Goal: Find specific page/section: Find specific page/section

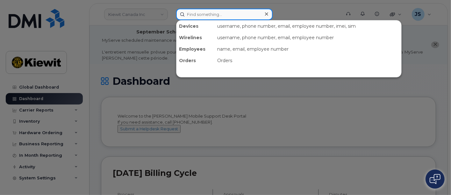
click at [196, 12] on input at bounding box center [224, 14] width 97 height 11
paste input "246303"
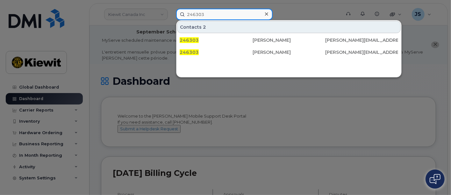
drag, startPoint x: 217, startPoint y: 18, endPoint x: 174, endPoint y: 15, distance: 42.8
click at [174, 15] on div "246303 Contacts 2 246303 [PERSON_NAME] [PERSON_NAME][EMAIL_ADDRESS][PERSON_NAME…" at bounding box center [256, 14] width 171 height 11
paste input "4035147192"
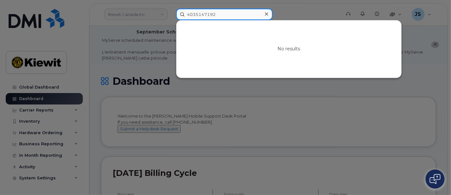
click at [193, 13] on input "4035147192" at bounding box center [224, 14] width 97 height 11
click at [195, 14] on input "4035147192" at bounding box center [224, 14] width 97 height 11
click at [206, 14] on input "403-5147192" at bounding box center [224, 14] width 97 height 11
type input "[PHONE_NUMBER]"
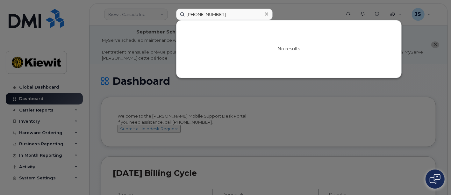
click at [265, 14] on icon at bounding box center [266, 13] width 3 height 5
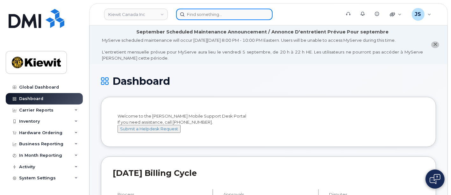
click at [207, 15] on input at bounding box center [224, 14] width 97 height 11
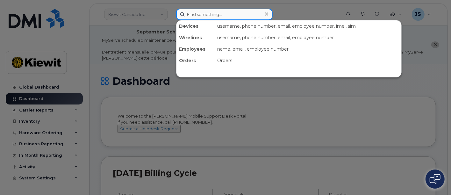
paste input "[PERSON_NAME]"
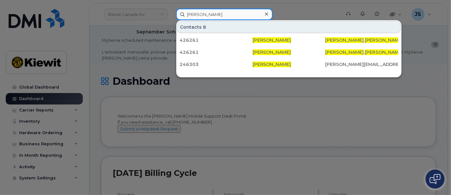
type input "[PERSON_NAME]"
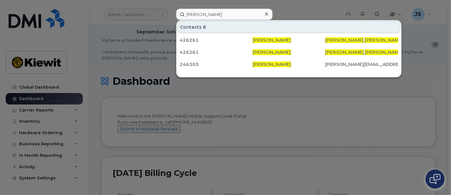
click at [266, 13] on icon at bounding box center [266, 13] width 3 height 5
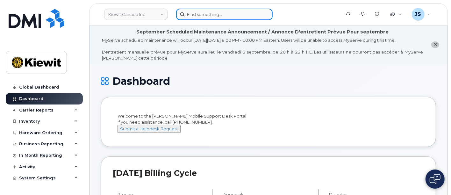
click at [205, 18] on input at bounding box center [224, 14] width 97 height 11
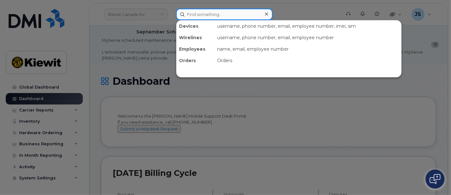
paste input "573153"
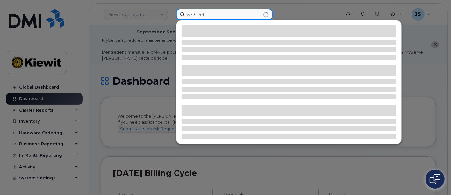
type input "573153"
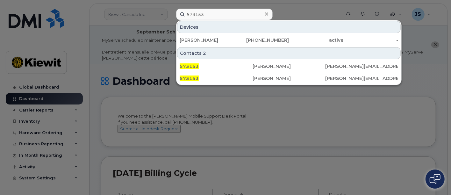
drag, startPoint x: 312, startPoint y: 38, endPoint x: 344, endPoint y: 8, distance: 44.4
click at [312, 38] on div "active" at bounding box center [316, 40] width 55 height 6
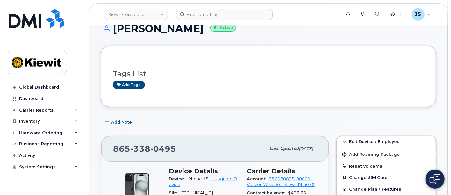
scroll to position [106, 0]
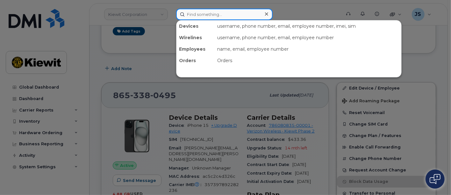
click at [204, 16] on input at bounding box center [224, 14] width 97 height 11
paste input "503448"
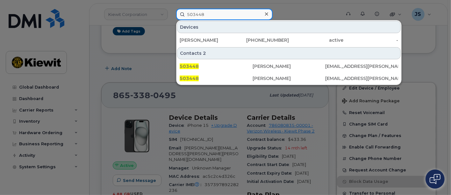
type input "503448"
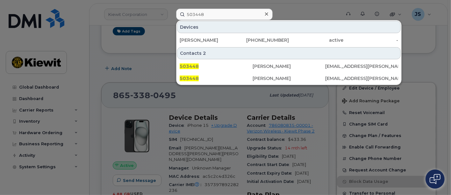
click at [266, 15] on icon at bounding box center [266, 13] width 3 height 5
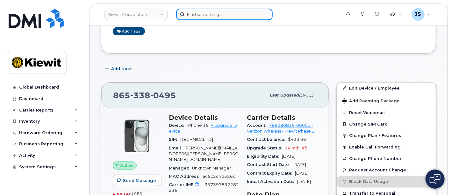
click at [205, 14] on input at bounding box center [224, 14] width 97 height 11
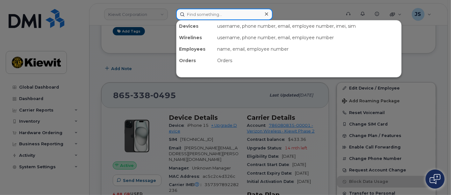
paste input "Emmanuel Rodriguez"
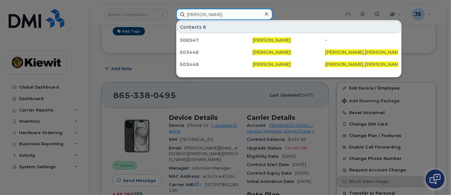
type input "Emmanuel Rodriguez"
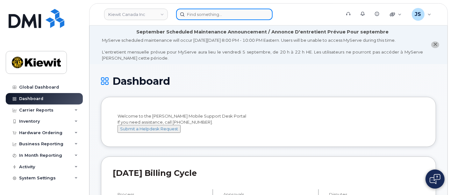
click at [203, 13] on input at bounding box center [224, 14] width 97 height 11
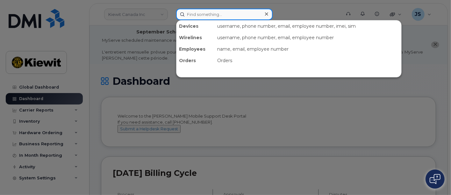
paste input "575822"
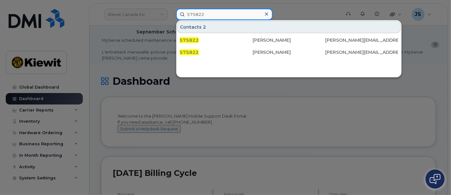
type input "575822"
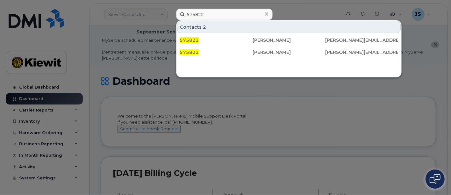
click at [290, 4] on div at bounding box center [225, 97] width 451 height 195
